Goal: Task Accomplishment & Management: Manage account settings

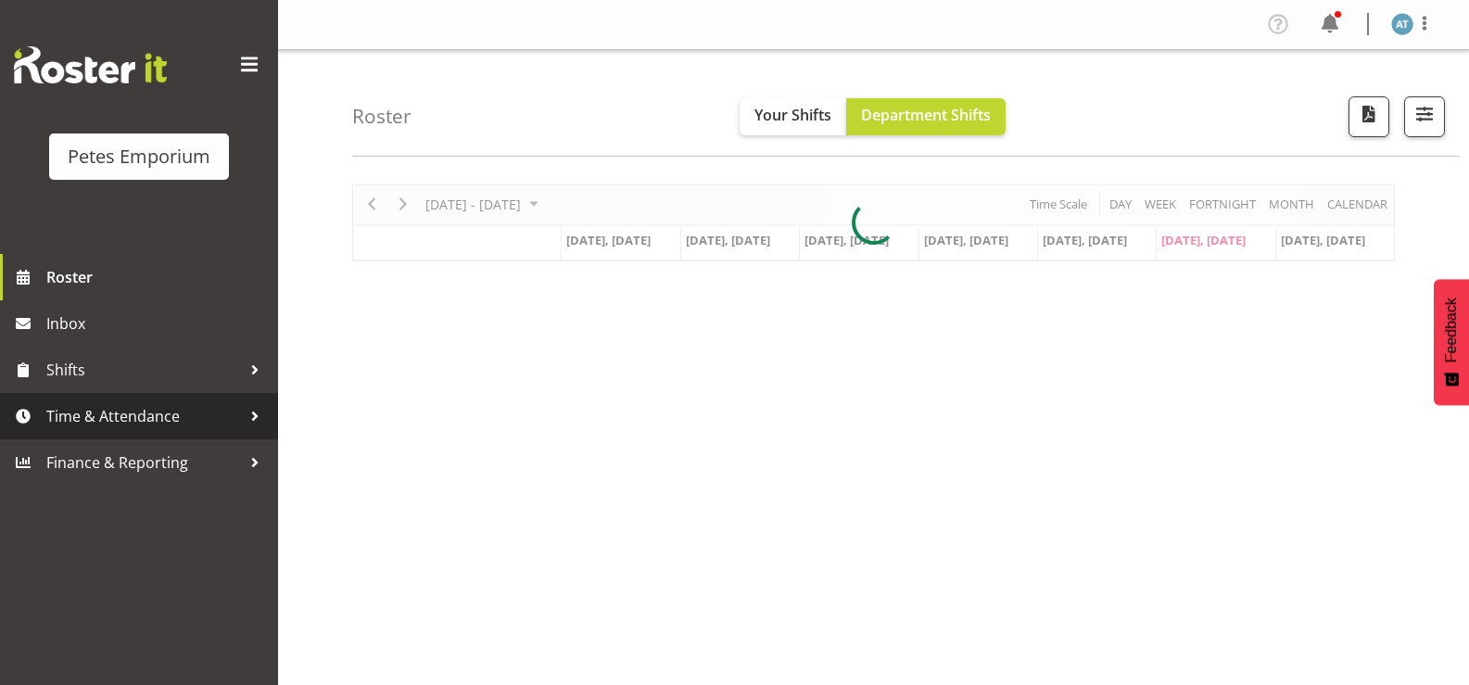
click at [159, 420] on span "Time & Attendance" at bounding box center [143, 416] width 195 height 28
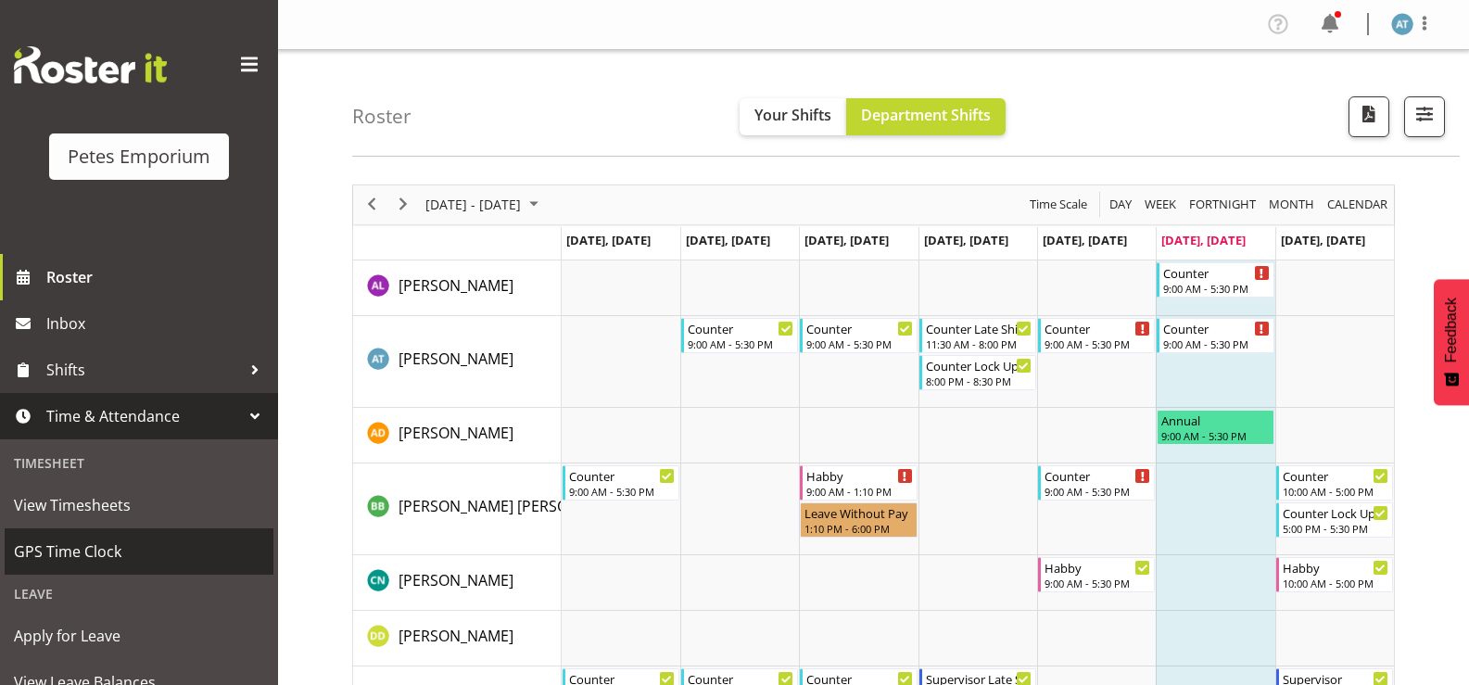
click at [150, 550] on span "GPS Time Clock" at bounding box center [139, 552] width 250 height 28
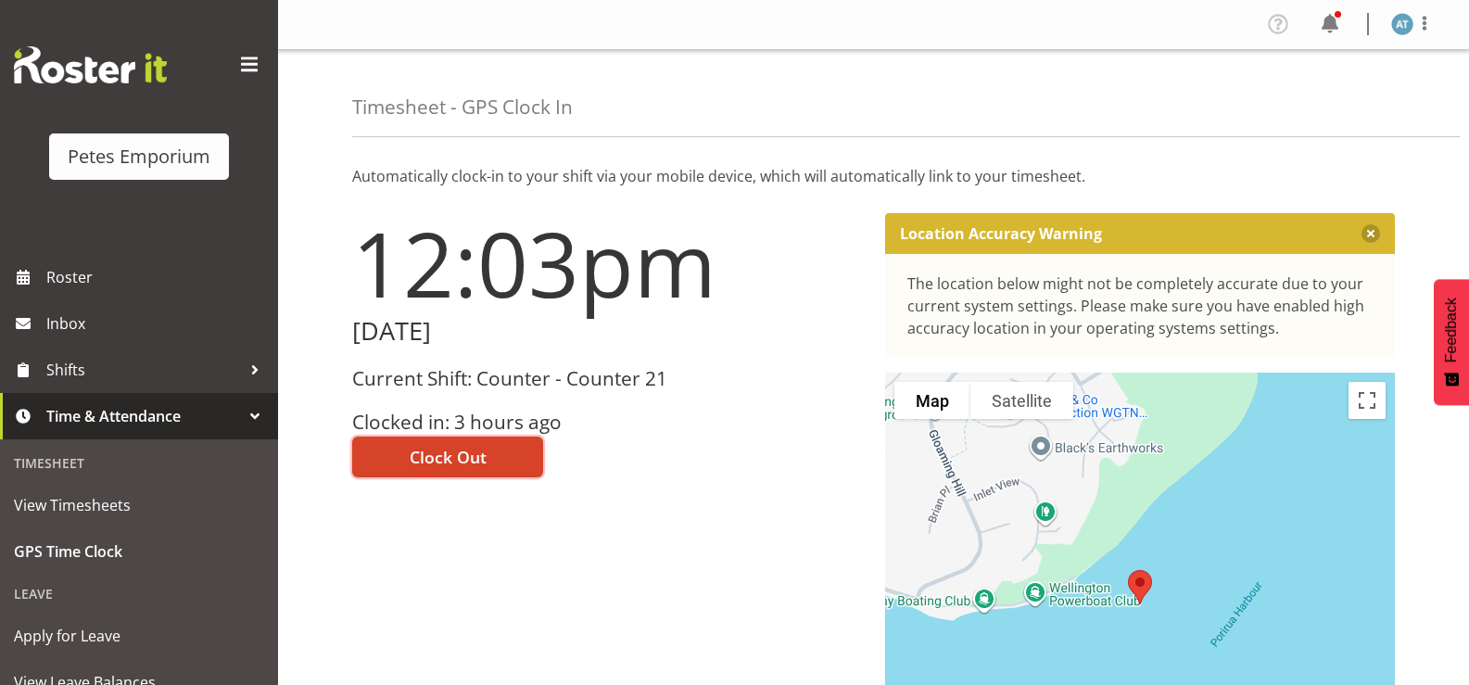
drag, startPoint x: 474, startPoint y: 461, endPoint x: 677, endPoint y: 390, distance: 214.9
click at [482, 456] on span "Clock Out" at bounding box center [448, 457] width 77 height 24
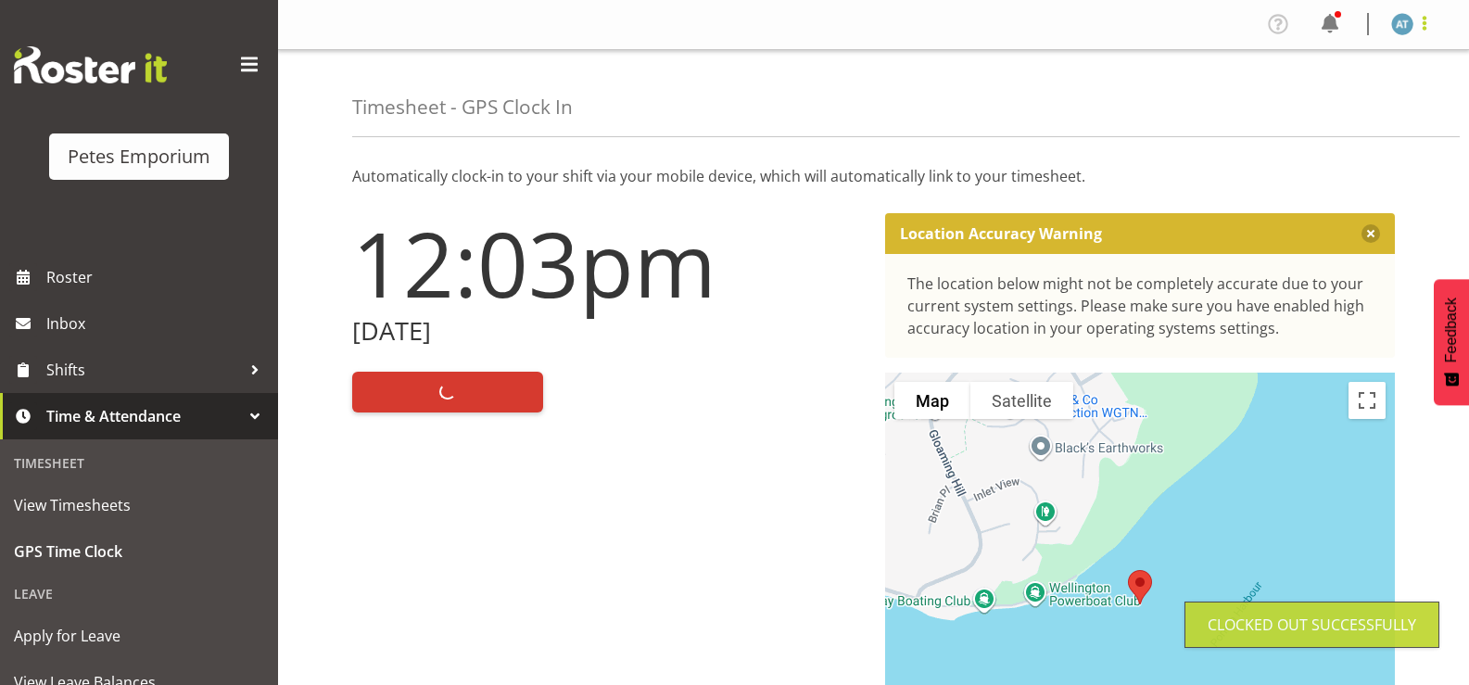
click at [1435, 26] on span at bounding box center [1425, 23] width 22 height 22
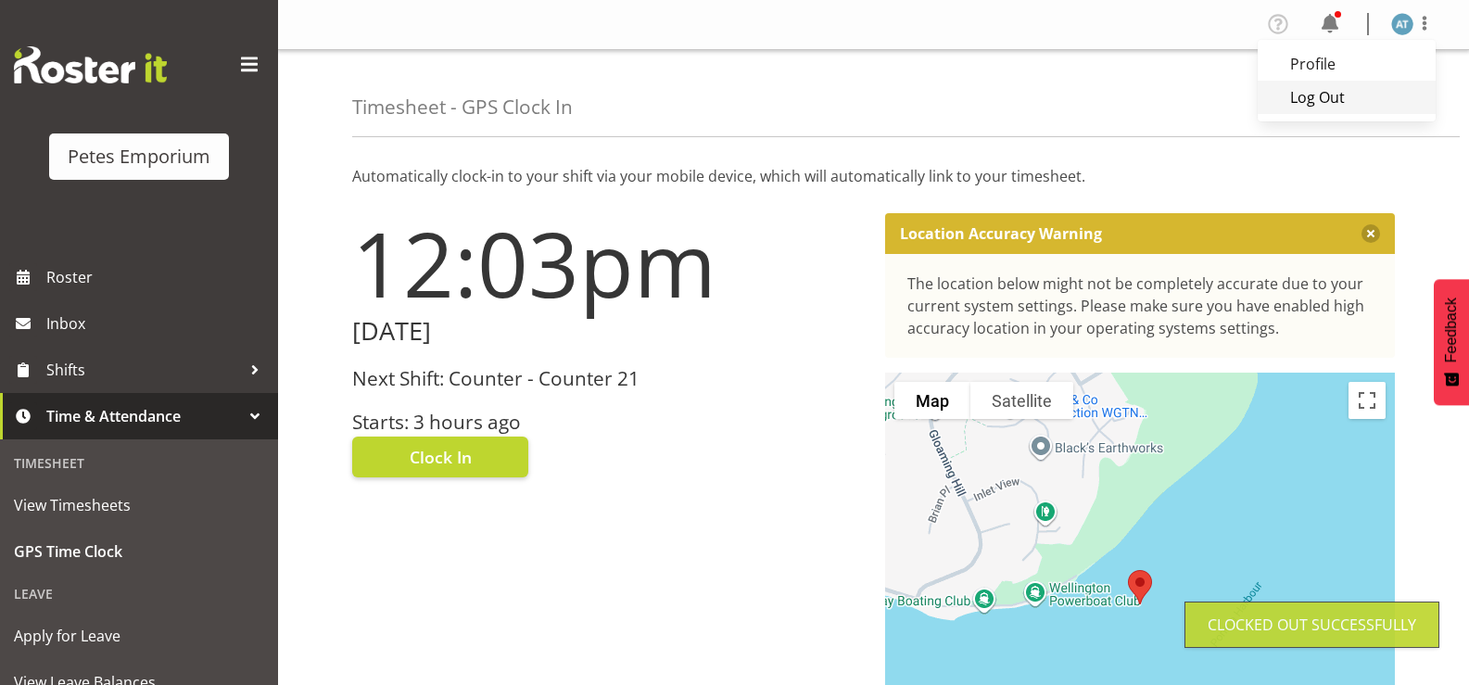
click at [1382, 107] on link "Log Out" at bounding box center [1347, 97] width 178 height 33
